Goal: Transaction & Acquisition: Purchase product/service

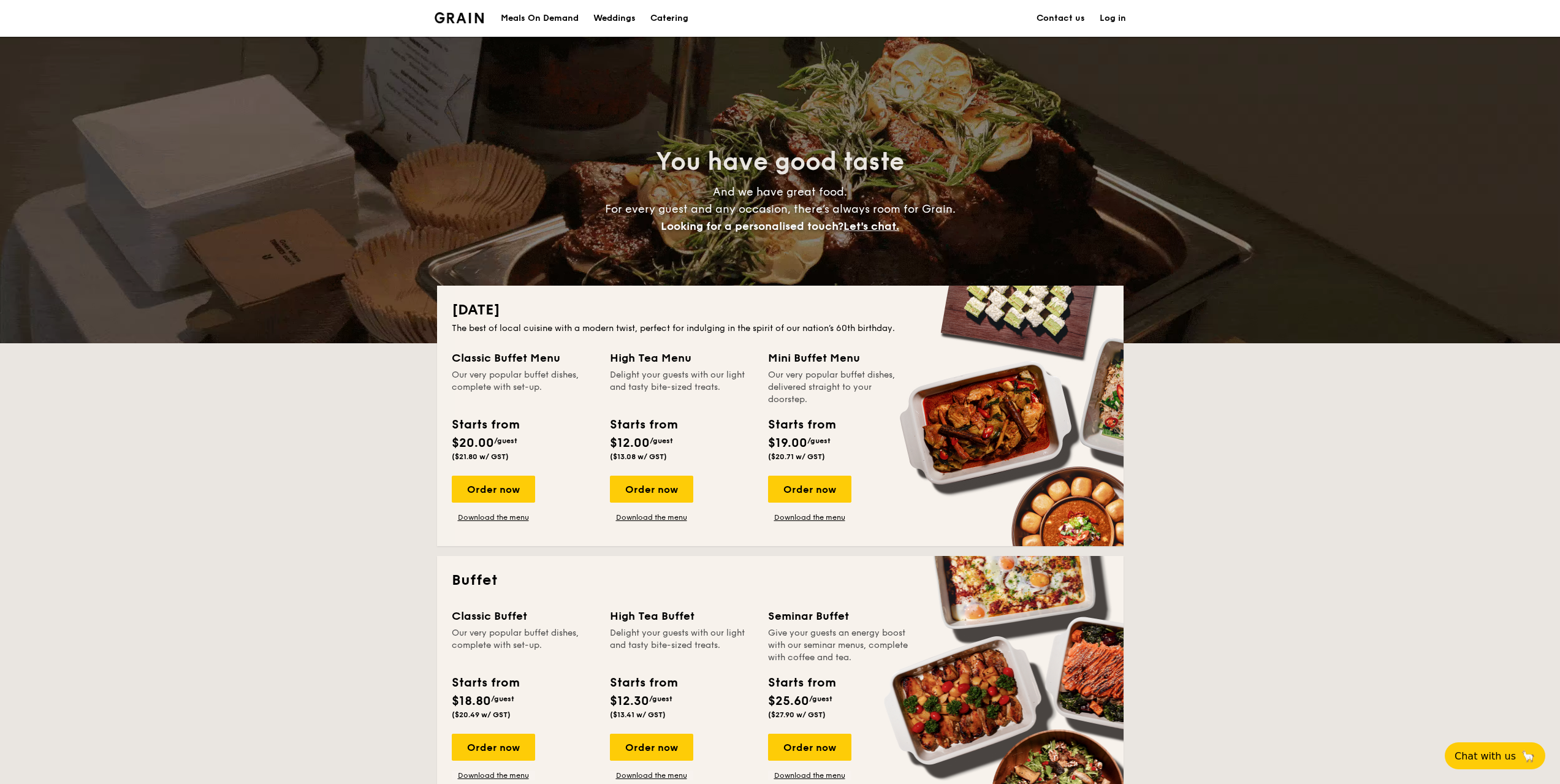
click at [543, 18] on div "Meals On Demand" at bounding box center [540, 18] width 78 height 37
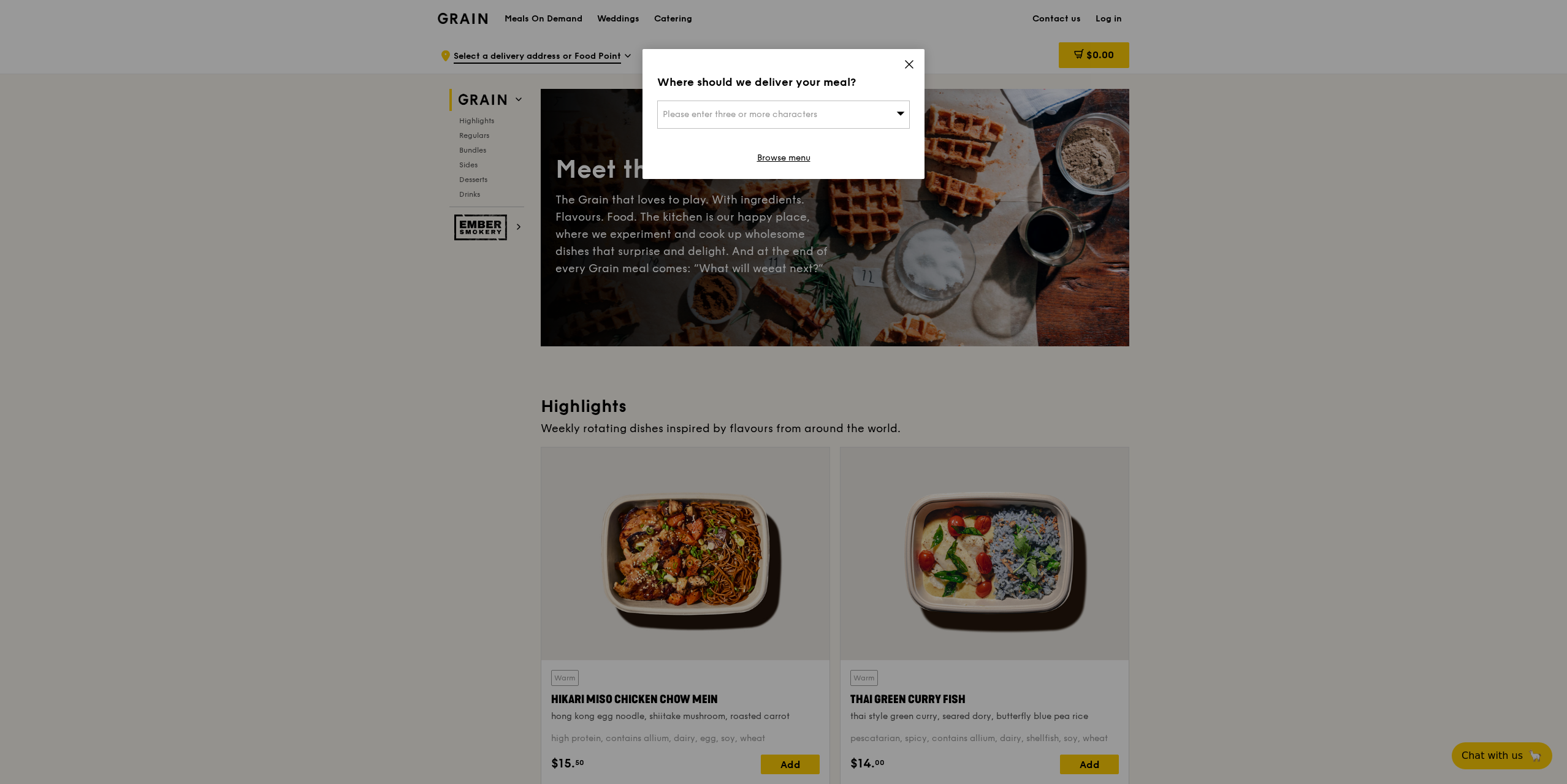
click at [910, 65] on icon at bounding box center [909, 64] width 7 height 7
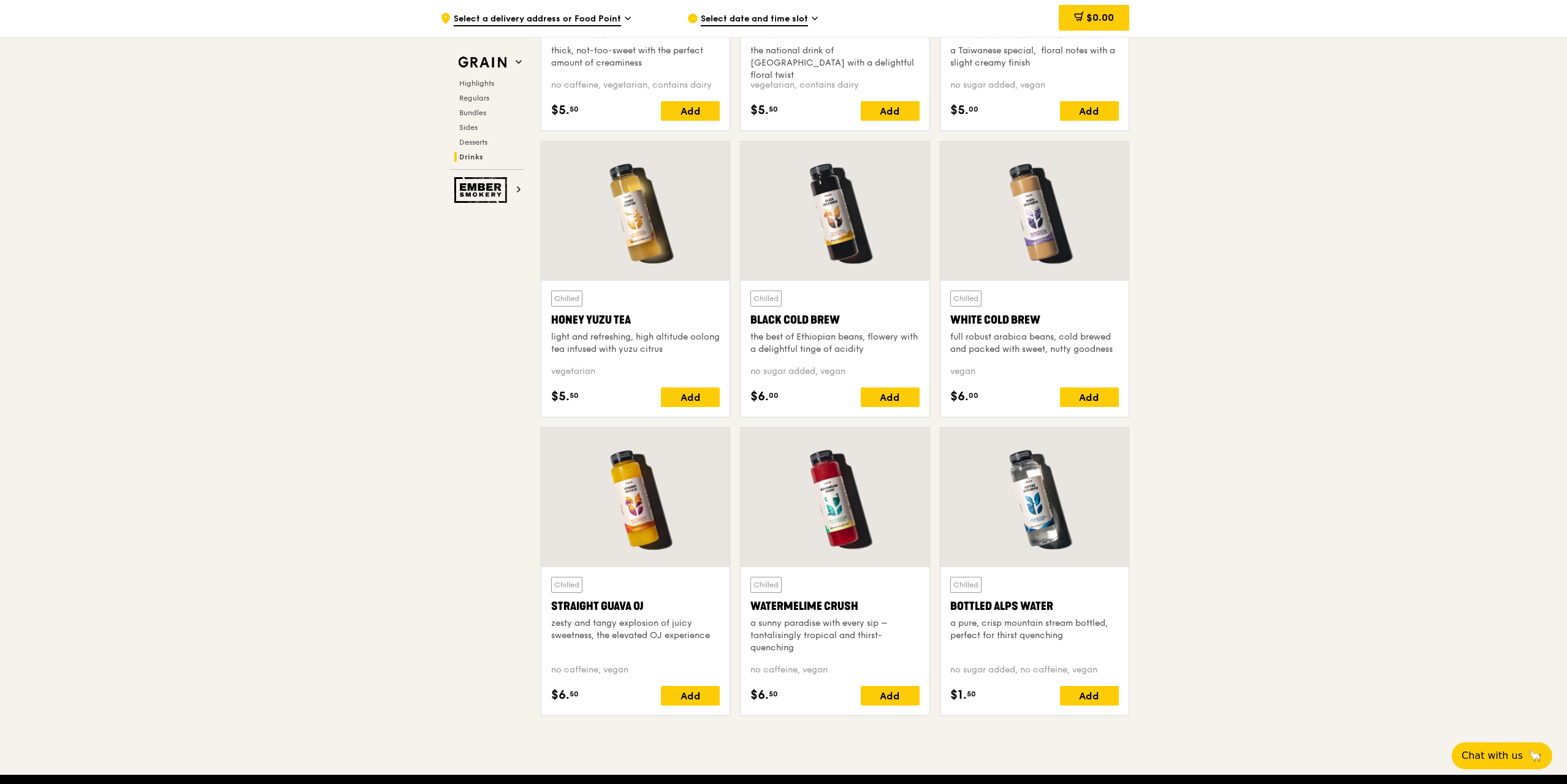
scroll to position [4805, 0]
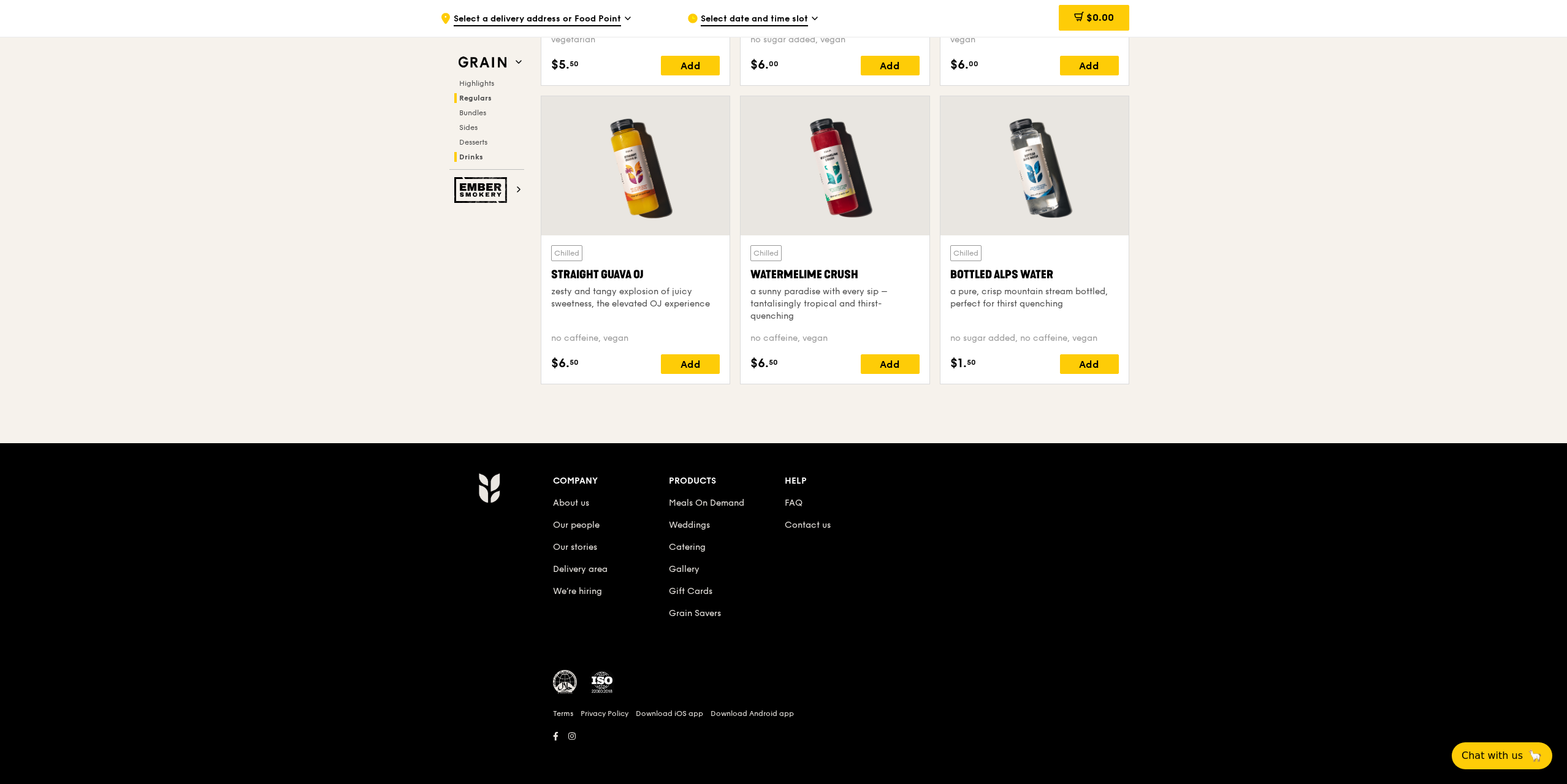
click at [488, 94] on span "Regulars" at bounding box center [476, 98] width 33 height 8
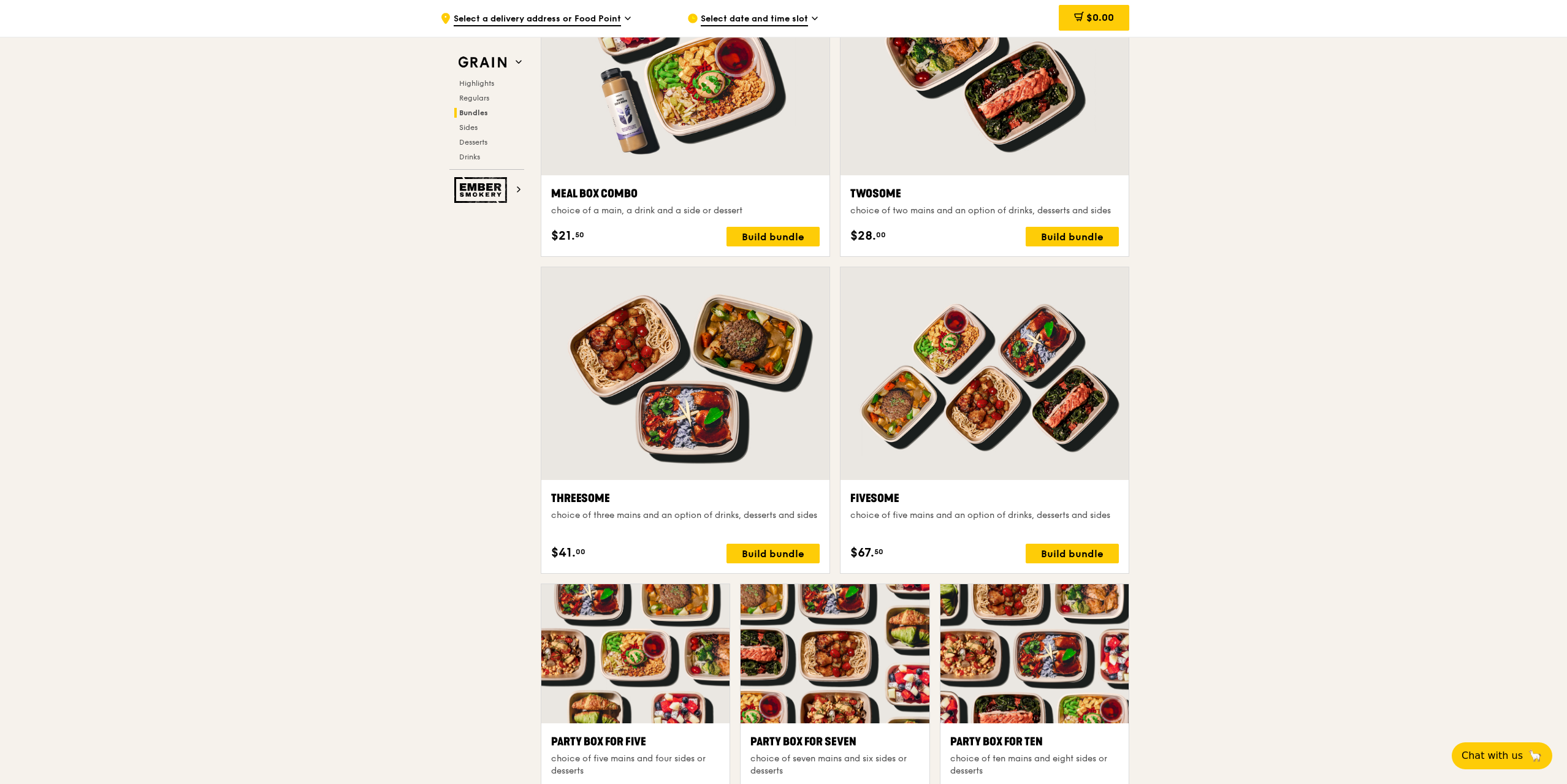
scroll to position [1897, 0]
